Goal: Check status: Check status

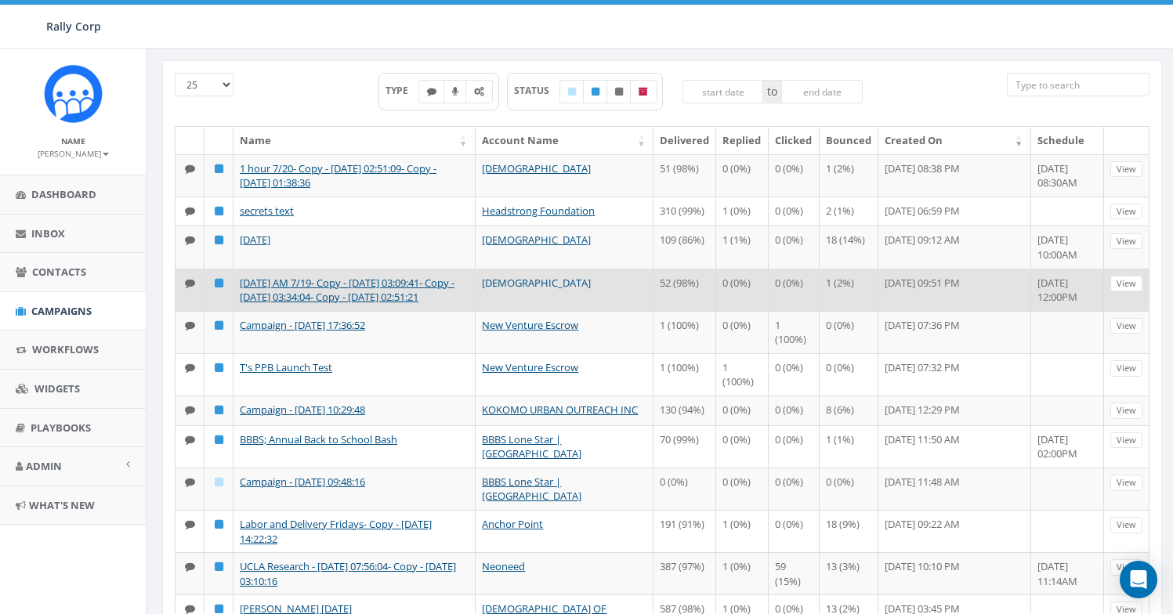
scroll to position [153, 0]
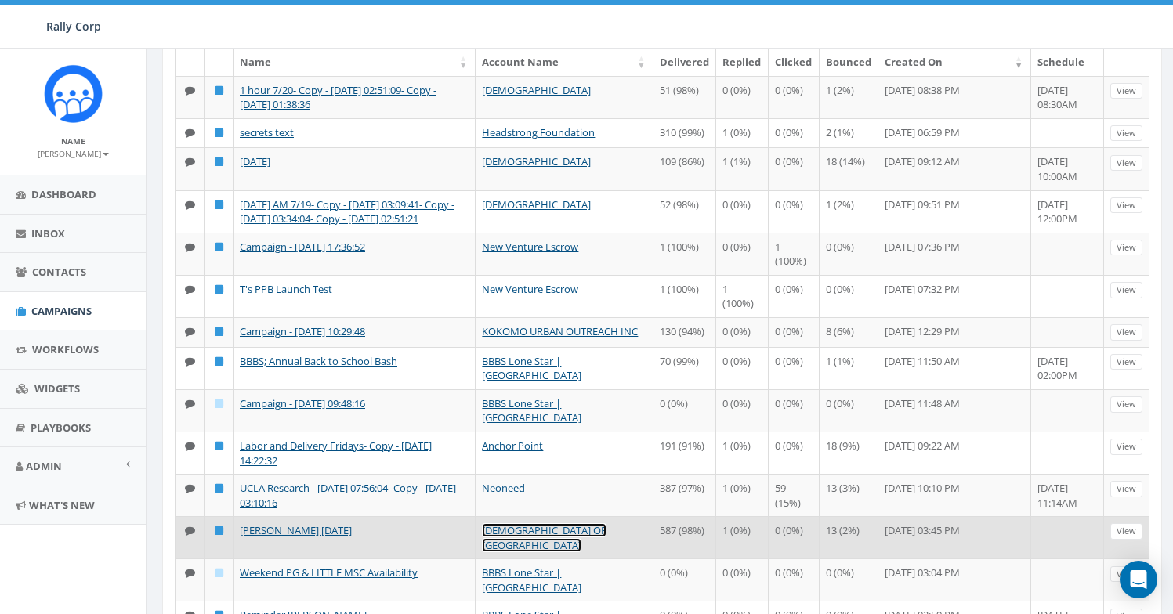
click at [577, 541] on link "CHABAD OF POLAND" at bounding box center [544, 537] width 125 height 29
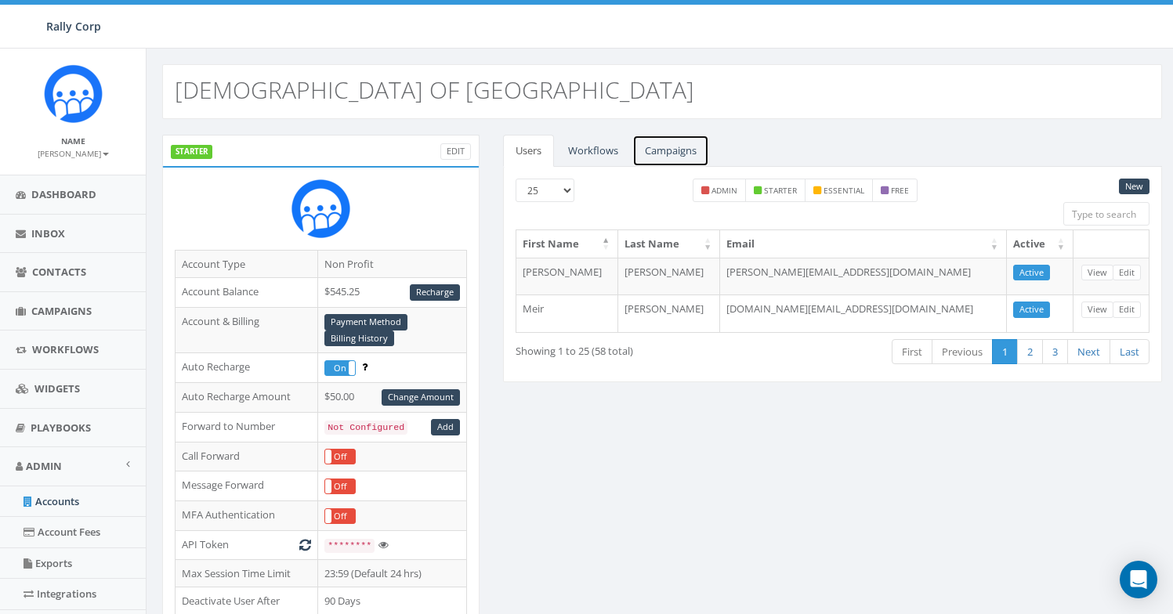
click at [684, 152] on link "Campaigns" at bounding box center [670, 151] width 77 height 32
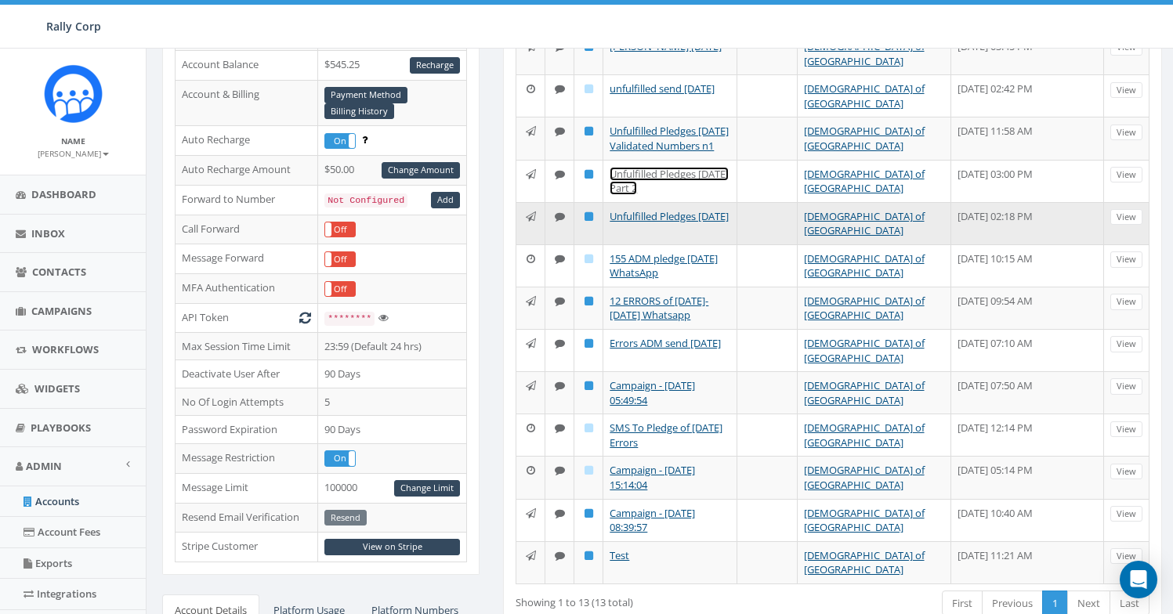
scroll to position [252, 0]
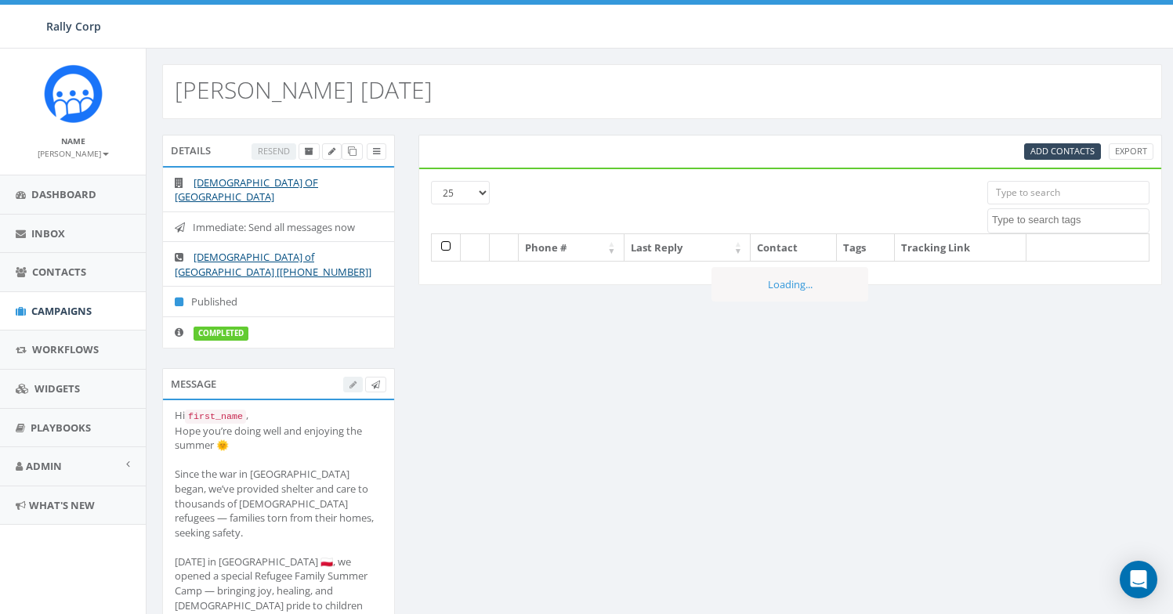
select select
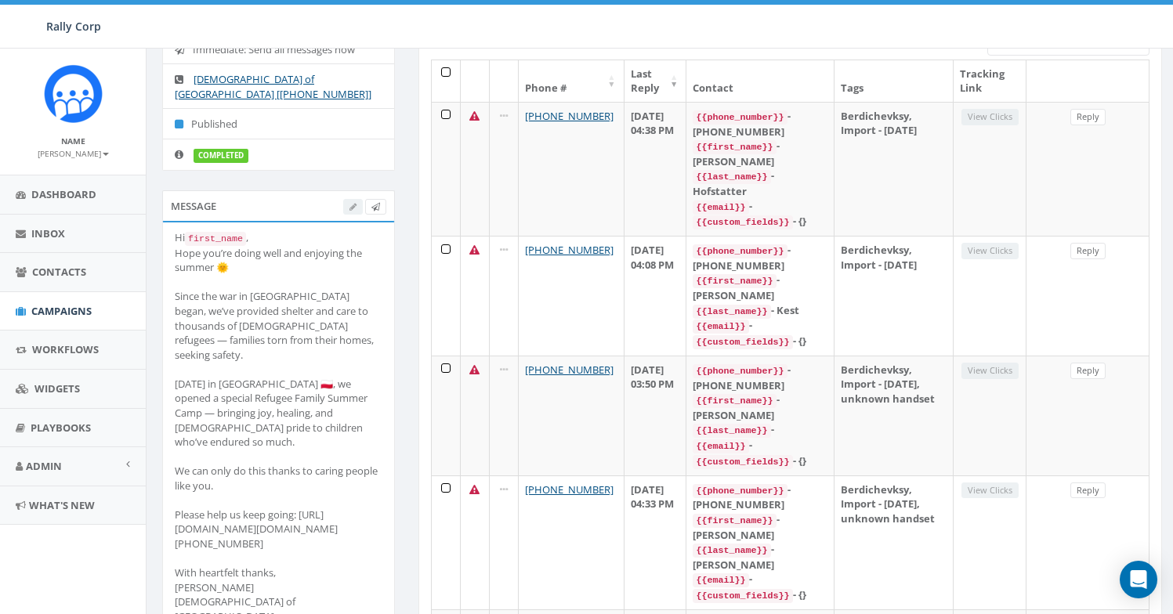
scroll to position [324, 0]
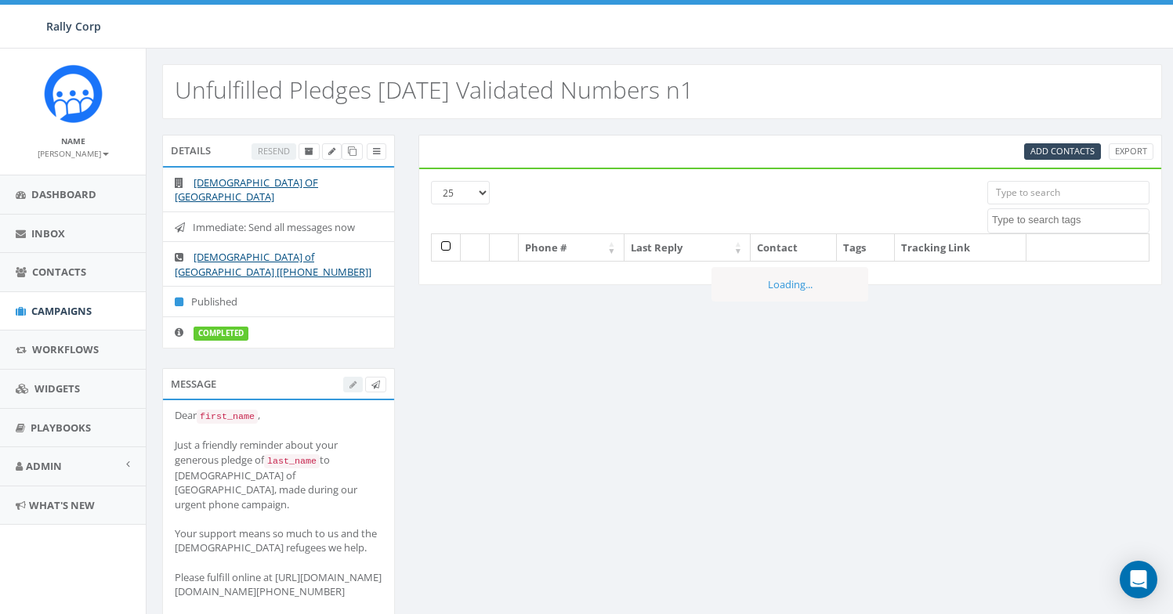
select select
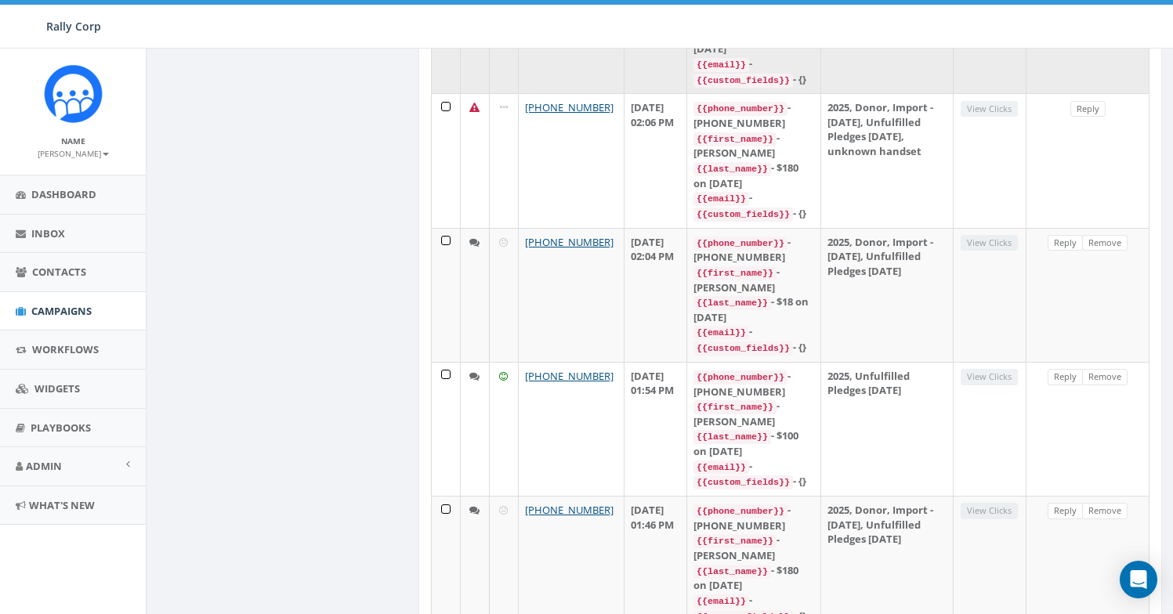
scroll to position [3007, 0]
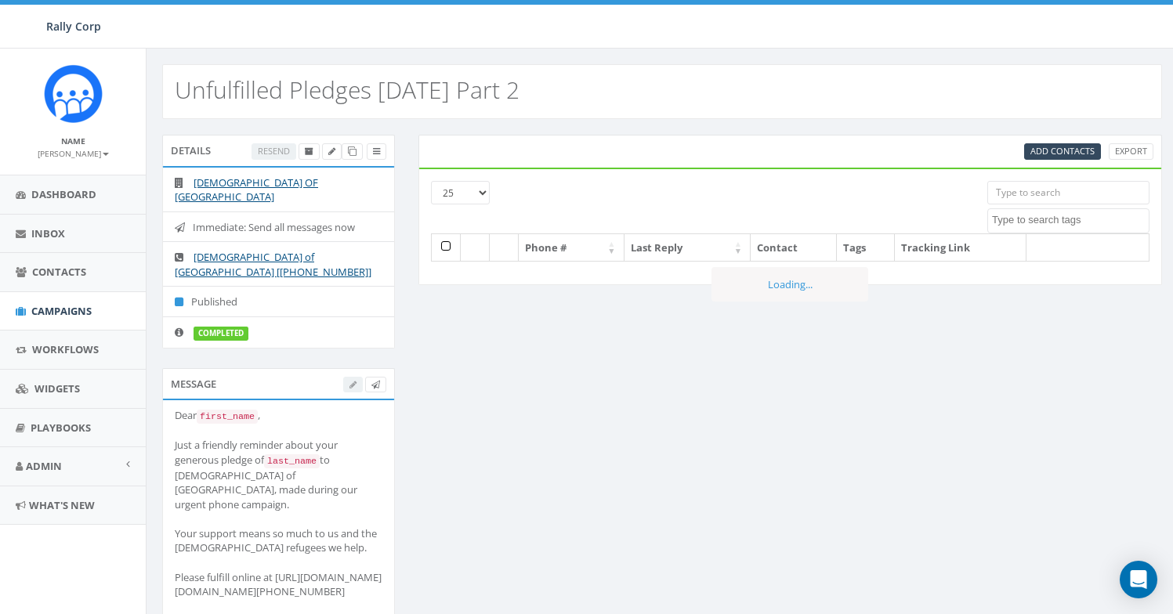
select select
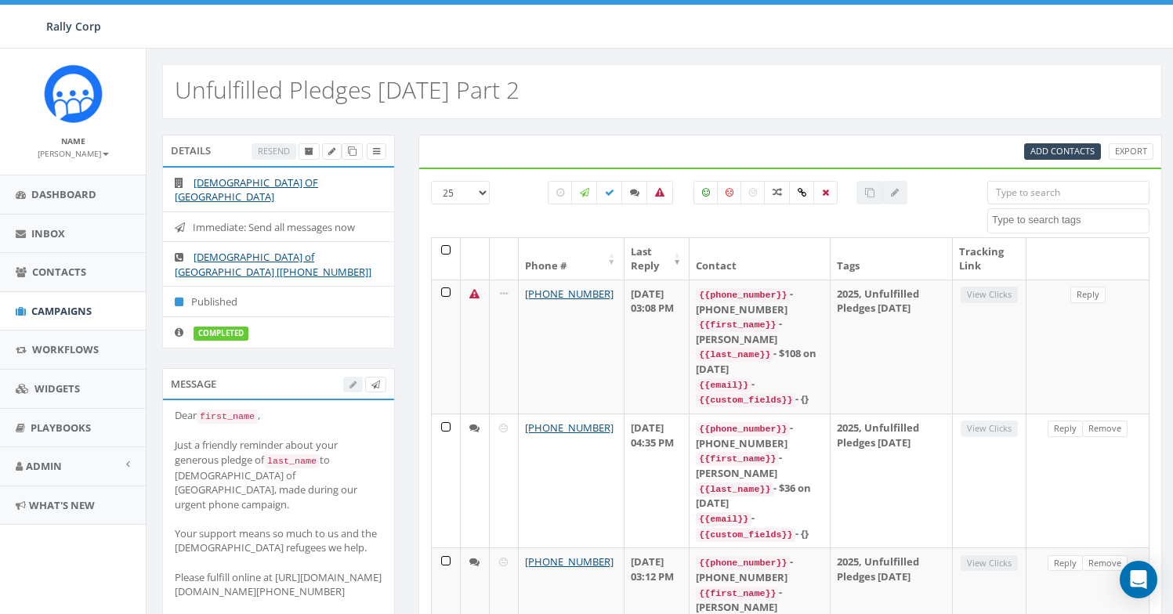
scroll to position [144, 0]
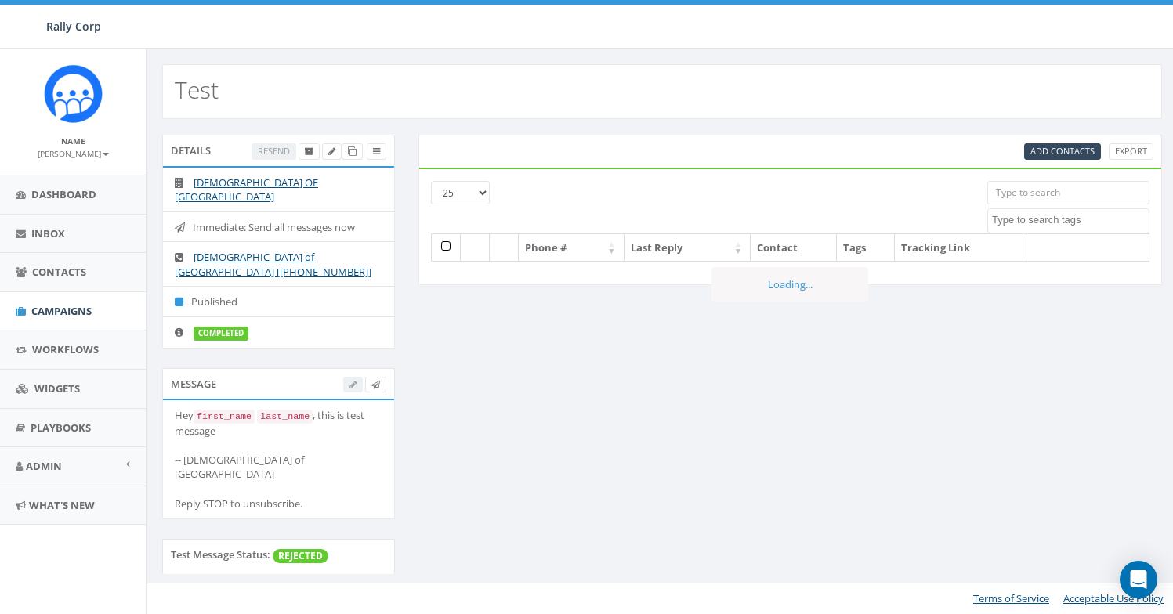
select select
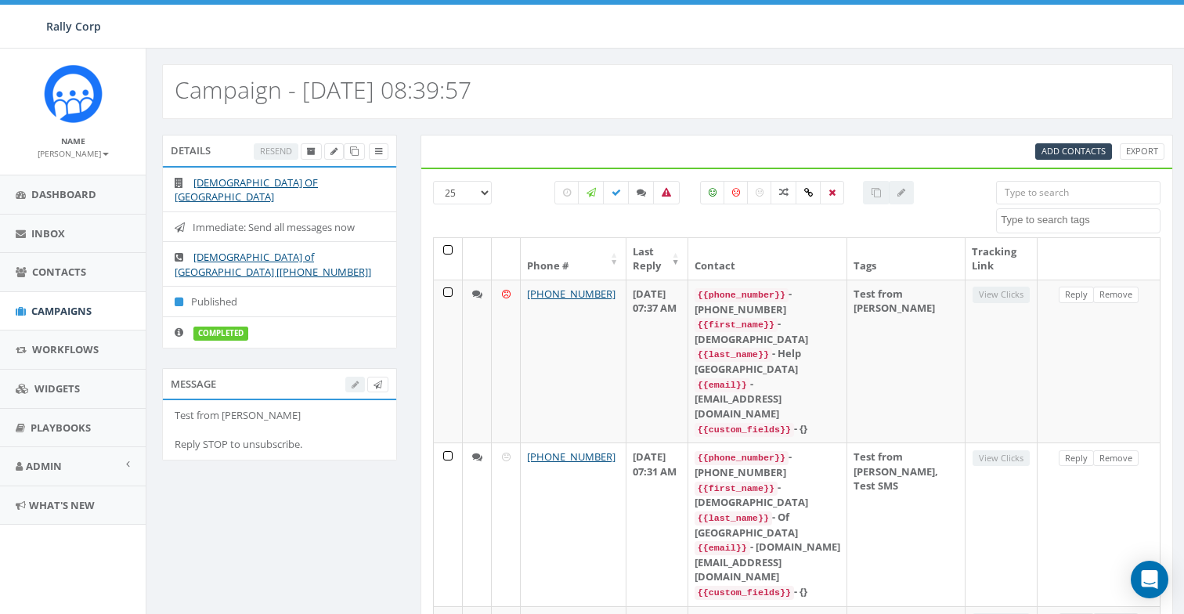
select select
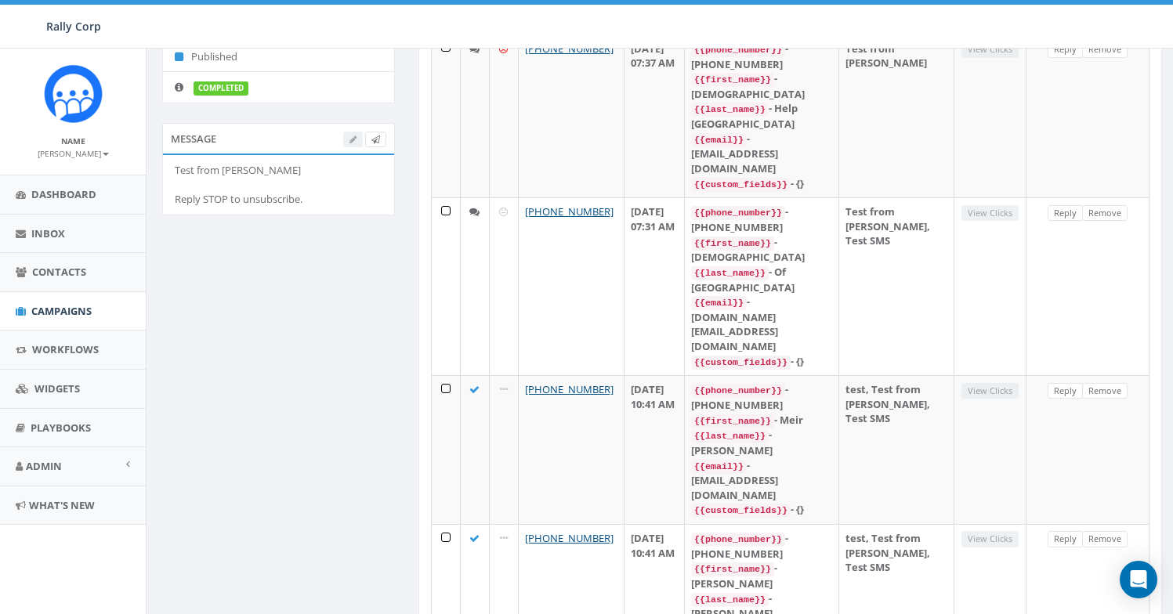
scroll to position [177, 0]
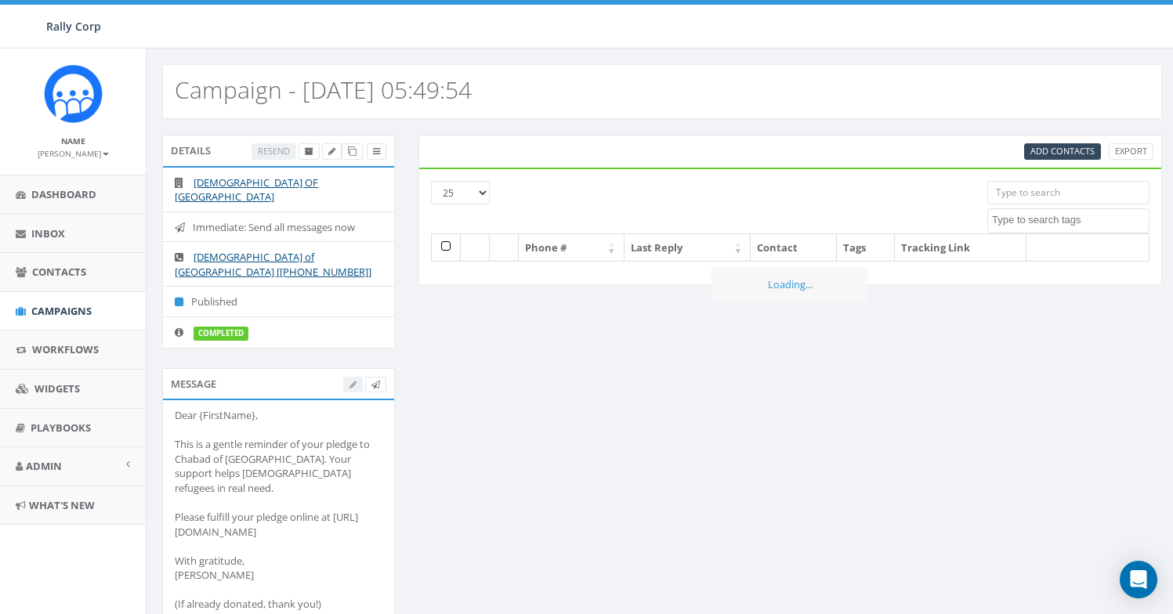
select select
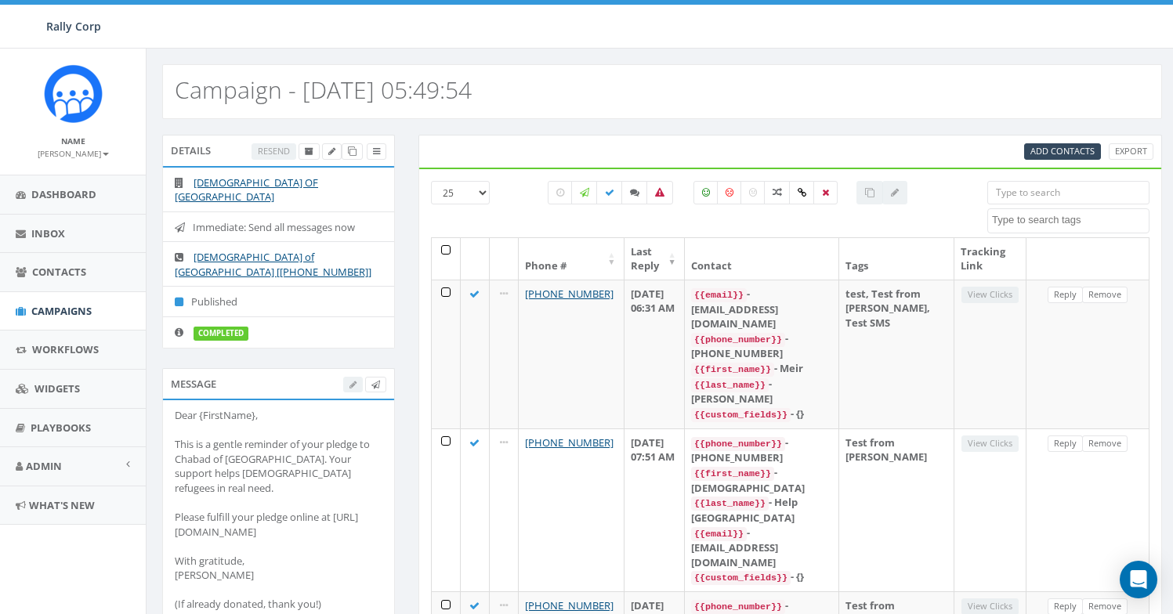
scroll to position [315, 0]
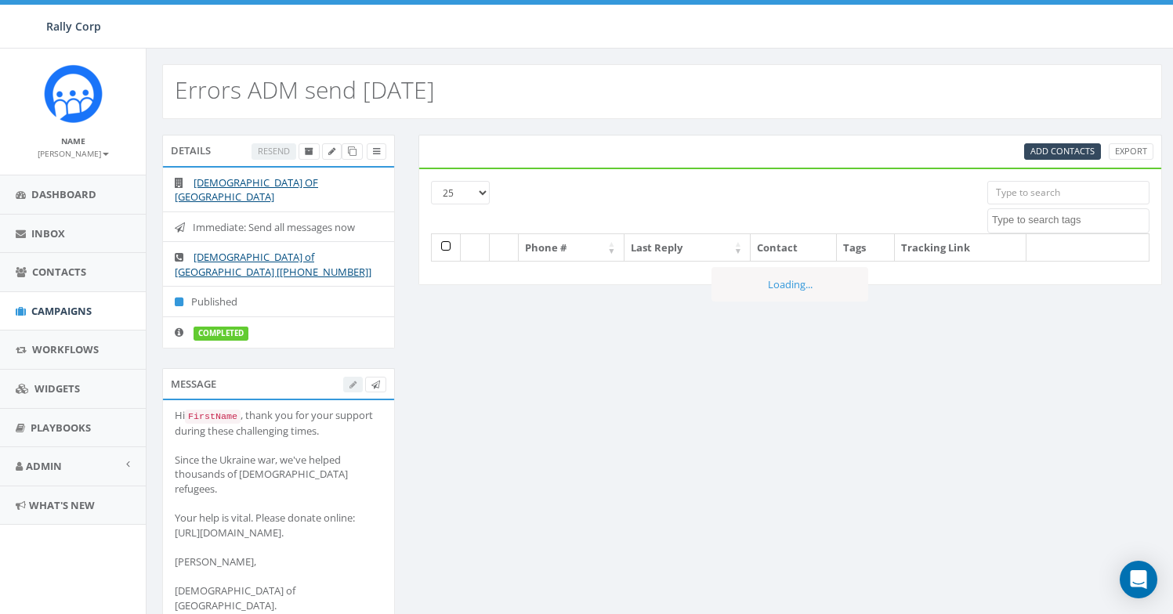
select select
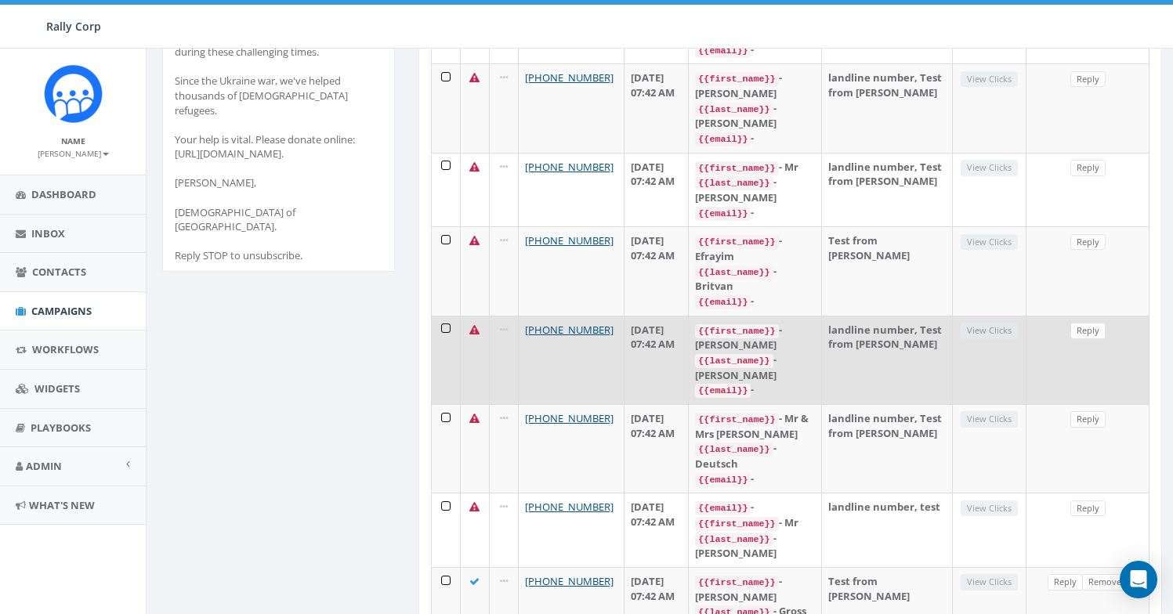
scroll to position [13, 0]
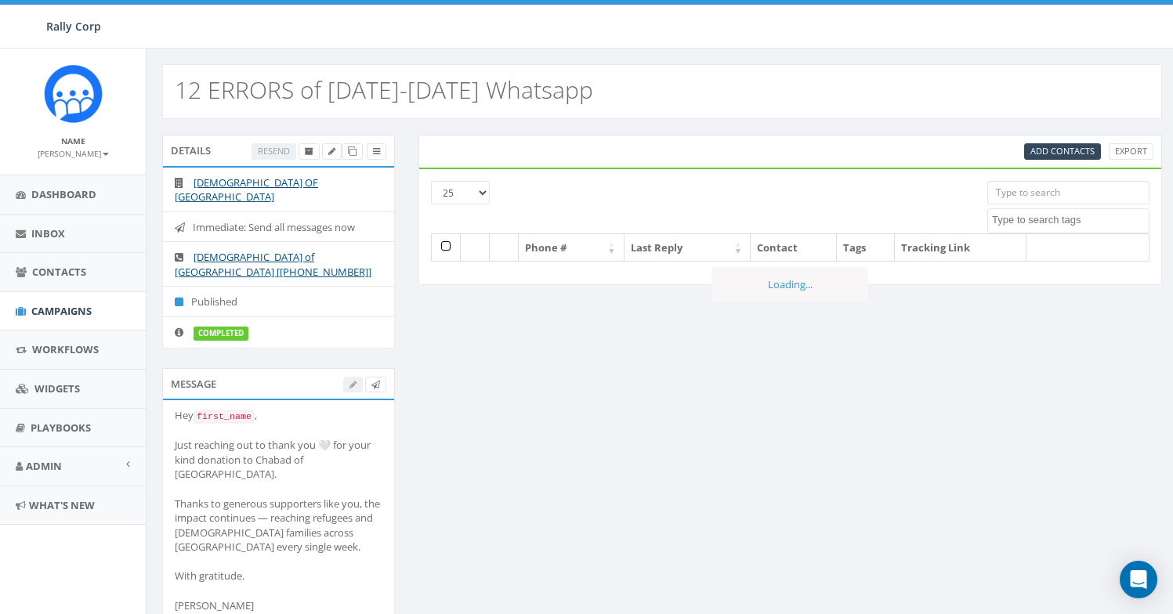
select select
